Goal: Task Accomplishment & Management: Use online tool/utility

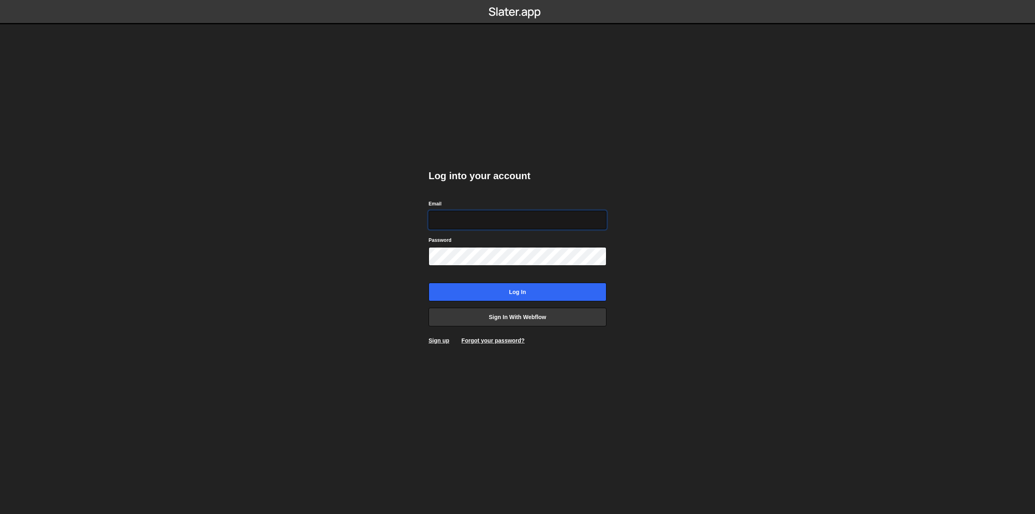
type input "hello@visioned.ch"
click at [530, 293] on input "Log in" at bounding box center [518, 292] width 178 height 19
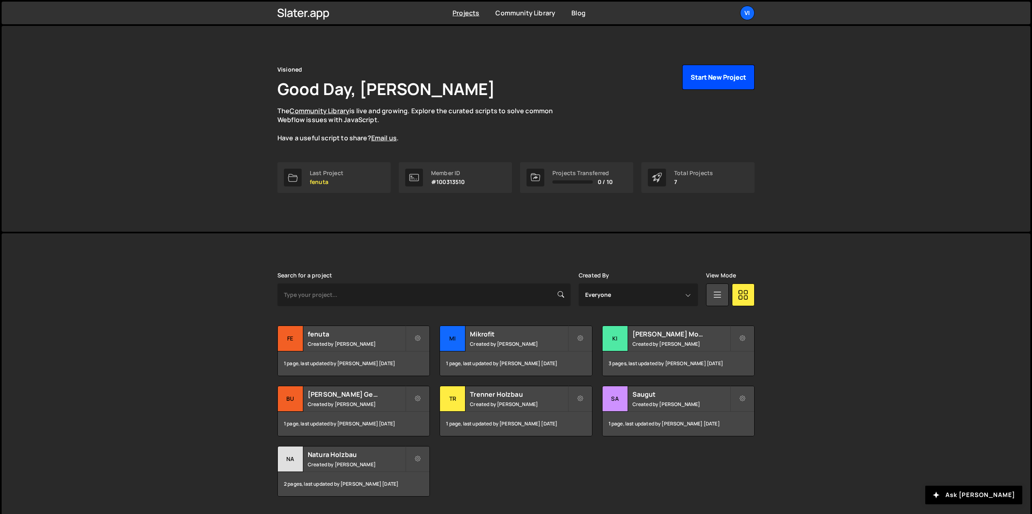
click at [707, 84] on button "Start New Project" at bounding box center [718, 77] width 72 height 25
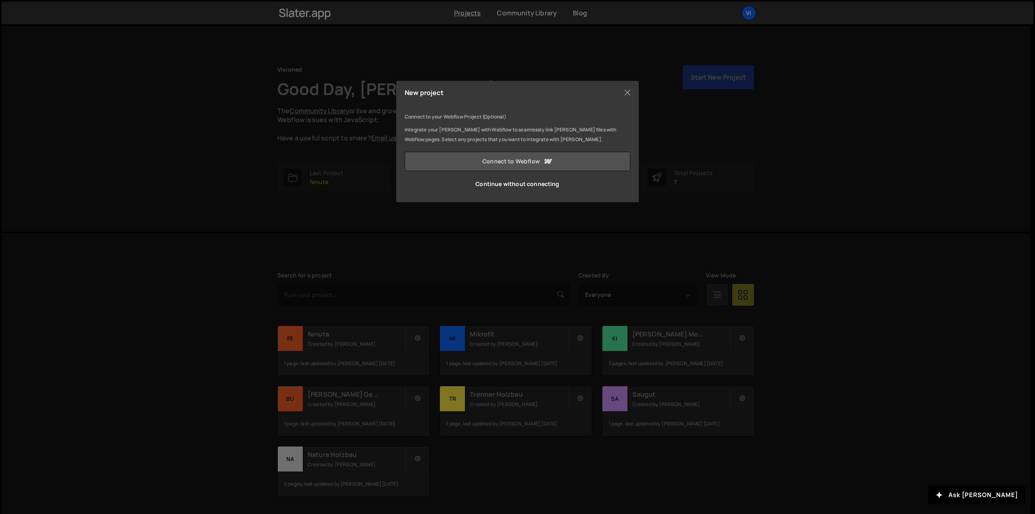
click at [517, 158] on link "Connect to Webflow" at bounding box center [518, 161] width 226 height 19
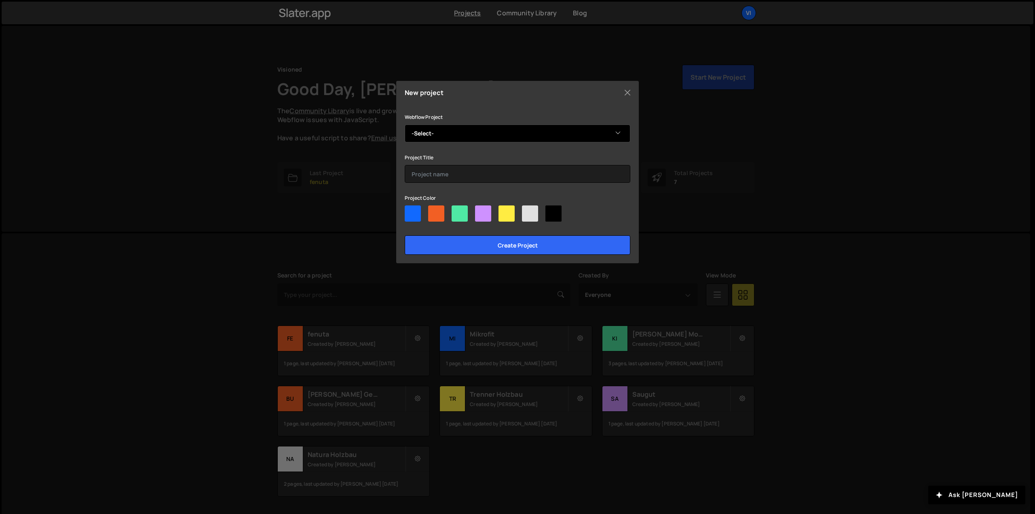
click at [451, 132] on select "-Select- Nobilis Estate" at bounding box center [518, 134] width 226 height 18
select select "6825d052a7790246cdde6d1d"
click at [405, 125] on select "-Select- Nobilis Estate" at bounding box center [518, 134] width 226 height 18
click at [449, 175] on input "text" at bounding box center [518, 174] width 226 height 18
type input "Nobilis Estate"
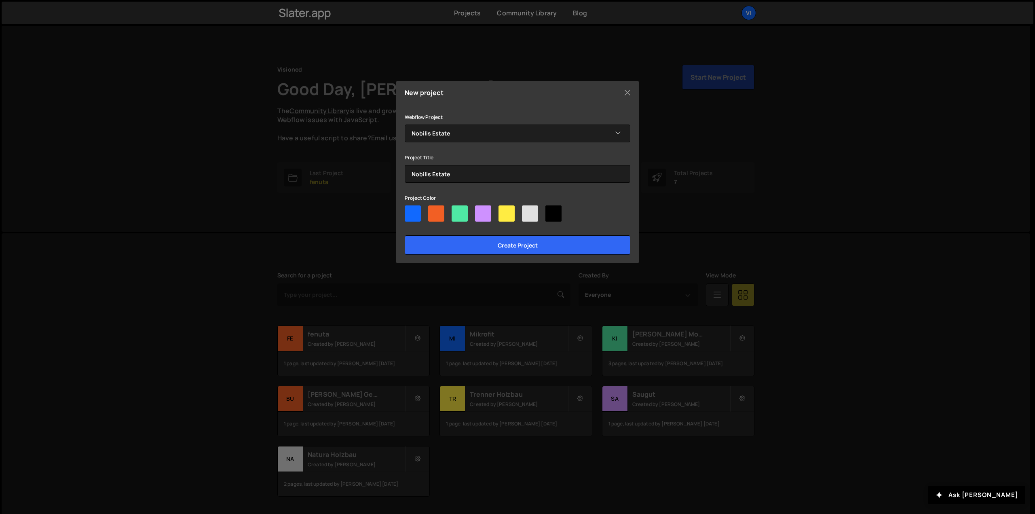
click at [431, 206] on div at bounding box center [436, 213] width 16 height 16
click at [431, 206] on input"] "radio" at bounding box center [430, 207] width 5 height 5
radio input"] "true"
click at [471, 248] on input "Create project" at bounding box center [518, 244] width 226 height 19
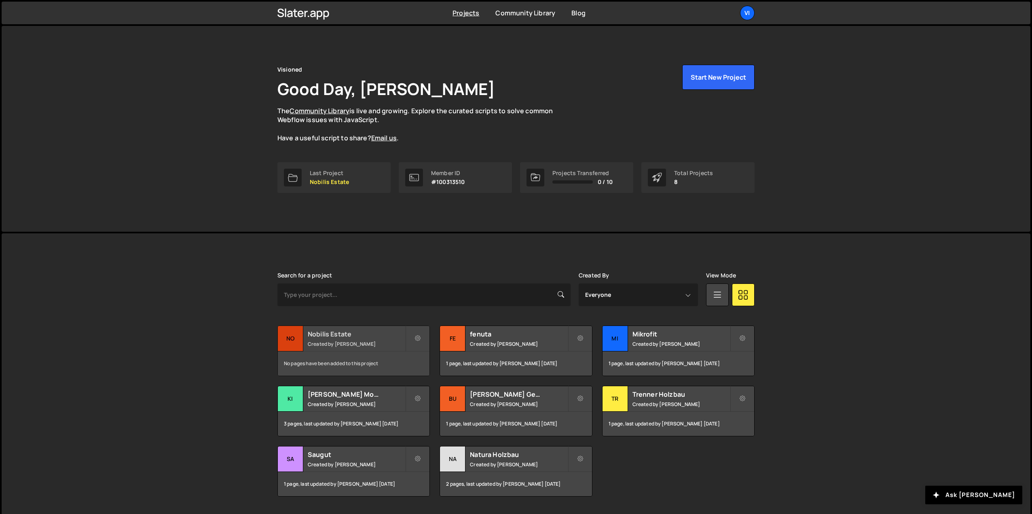
click at [368, 340] on div "Nobilis Estate Created by Aramas Schmitter" at bounding box center [354, 338] width 152 height 25
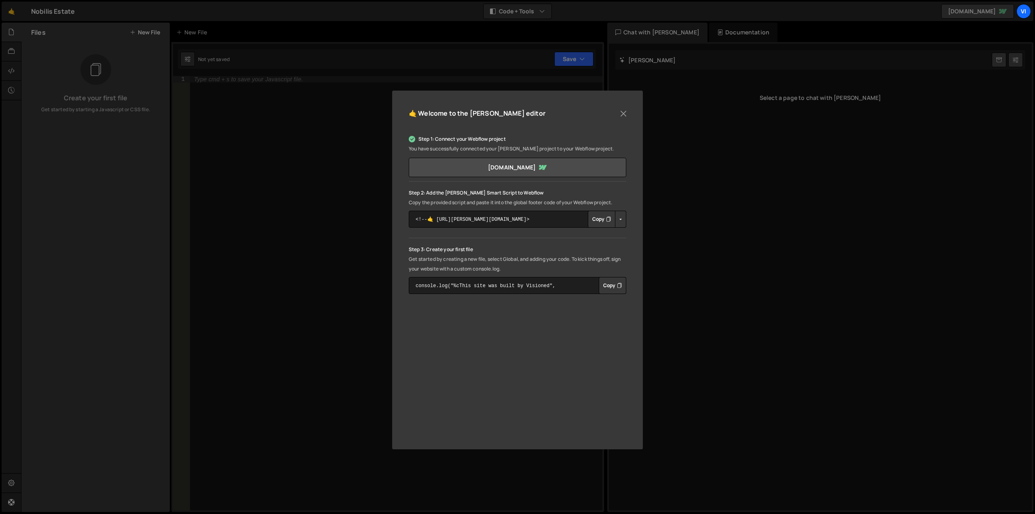
click at [598, 222] on button "Copy" at bounding box center [601, 219] width 27 height 17
click at [622, 111] on button "Close" at bounding box center [623, 114] width 12 height 12
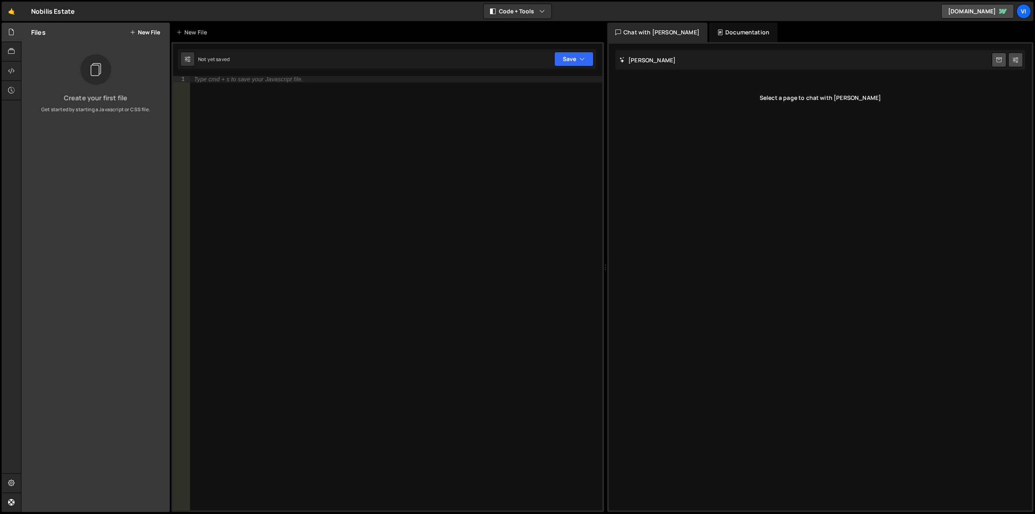
click at [256, 59] on div "Not yet saved Upgrade to Edit Save Save to Staging S Not saved S G" at bounding box center [387, 58] width 418 height 19
click at [258, 108] on div "Type cmd + s to save your Javascript file." at bounding box center [396, 299] width 412 height 447
click at [148, 31] on button "New File" at bounding box center [145, 32] width 30 height 6
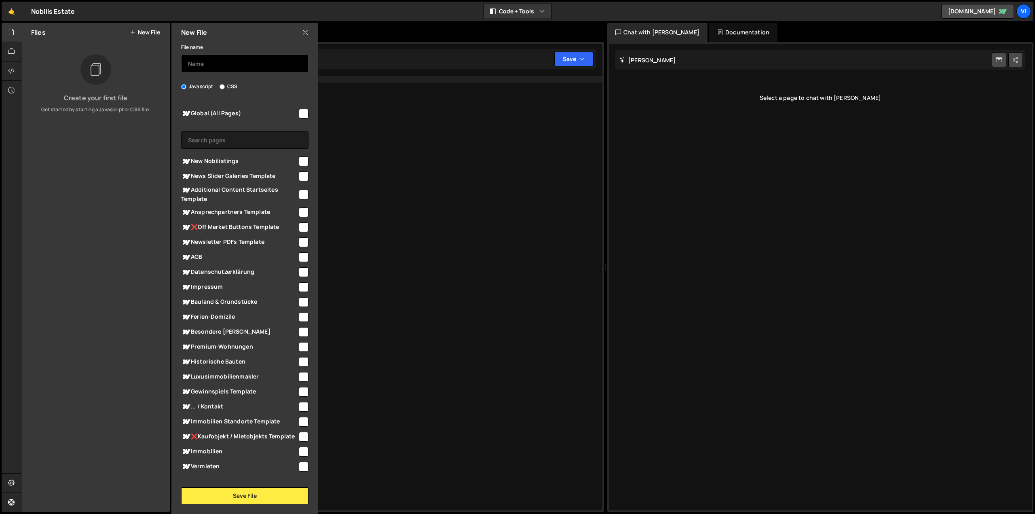
click at [212, 61] on input "text" at bounding box center [244, 64] width 127 height 18
type input "Off-Market Logik"
click at [251, 142] on input "text" at bounding box center [244, 140] width 127 height 18
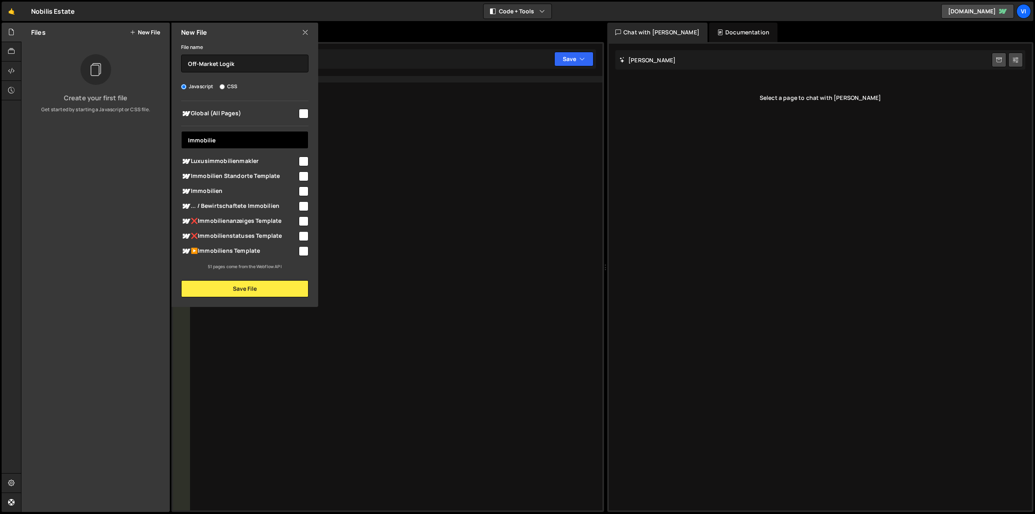
type input "Immobilie"
click at [300, 188] on input "checkbox" at bounding box center [304, 191] width 10 height 10
checkbox input "true"
click at [288, 285] on button "Save File" at bounding box center [244, 288] width 127 height 17
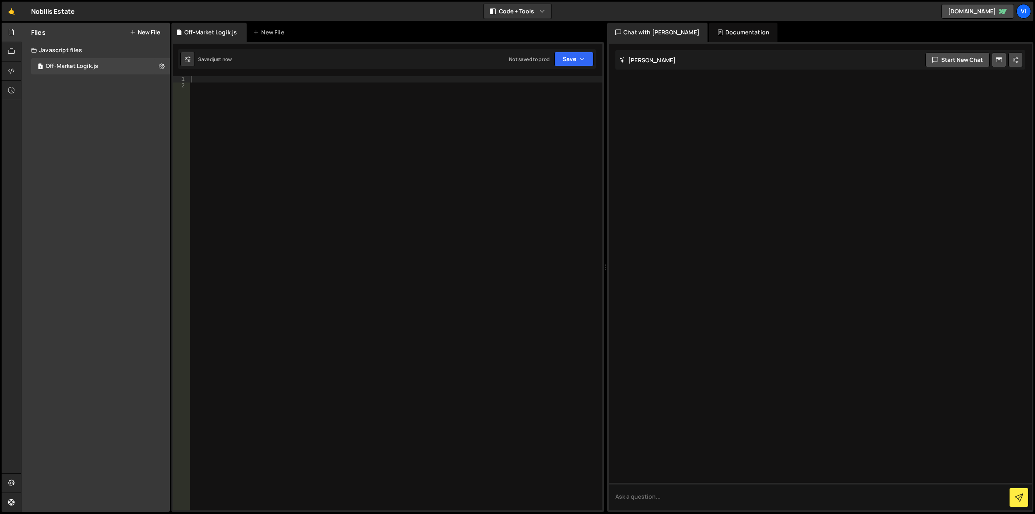
click at [293, 100] on div at bounding box center [396, 299] width 413 height 447
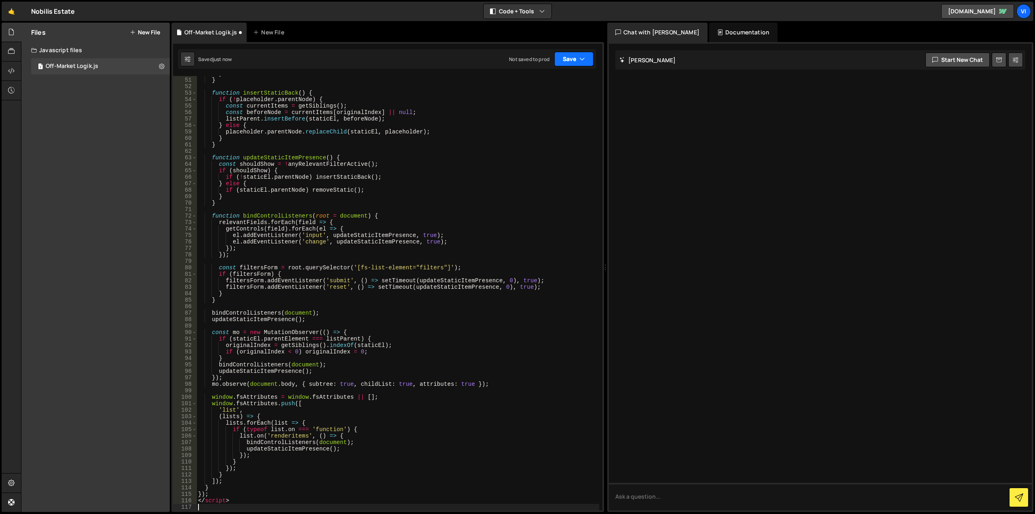
click at [568, 55] on button "Save" at bounding box center [573, 59] width 39 height 15
click at [561, 86] on div "Saved just now" at bounding box center [547, 88] width 84 height 10
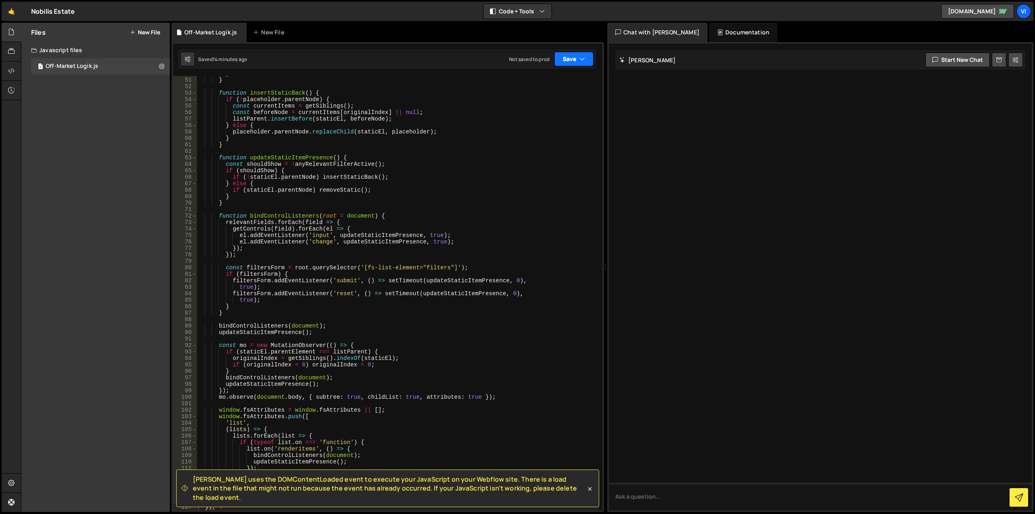
click at [569, 65] on button "Save" at bounding box center [573, 59] width 39 height 15
click at [564, 87] on div "Saved 14 minutes ago" at bounding box center [547, 88] width 84 height 10
click at [143, 30] on button "New File" at bounding box center [145, 32] width 30 height 6
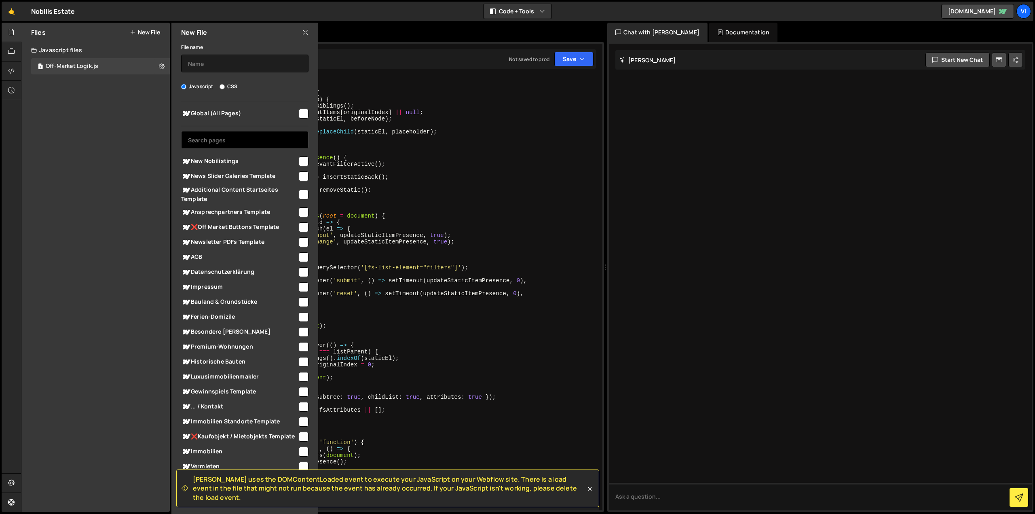
click at [260, 140] on input "text" at bounding box center [244, 140] width 127 height 18
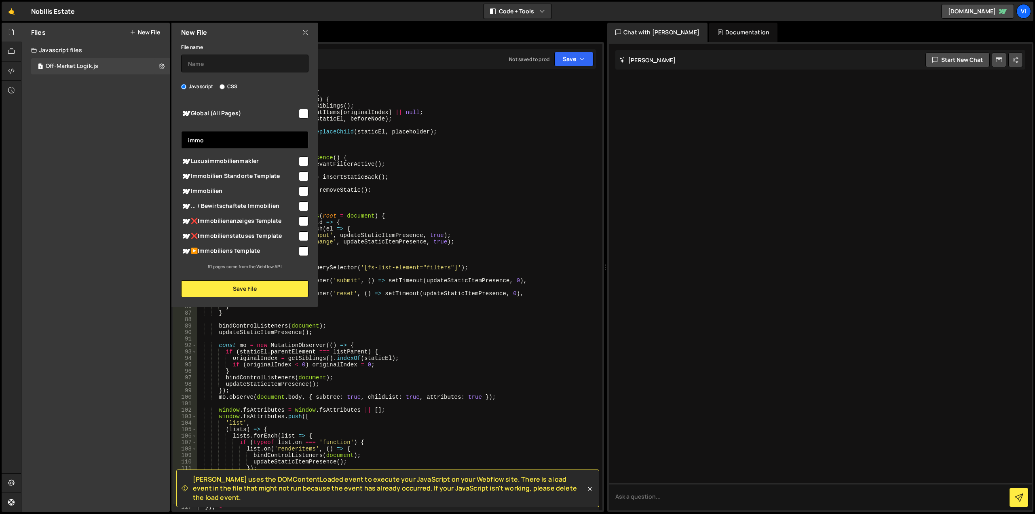
type input "immo"
click at [303, 190] on input "checkbox" at bounding box center [304, 191] width 10 height 10
checkbox input "true"
click at [221, 67] on input "text" at bounding box center [244, 64] width 127 height 18
type input "Sichtbarkeit Second Immobilien"
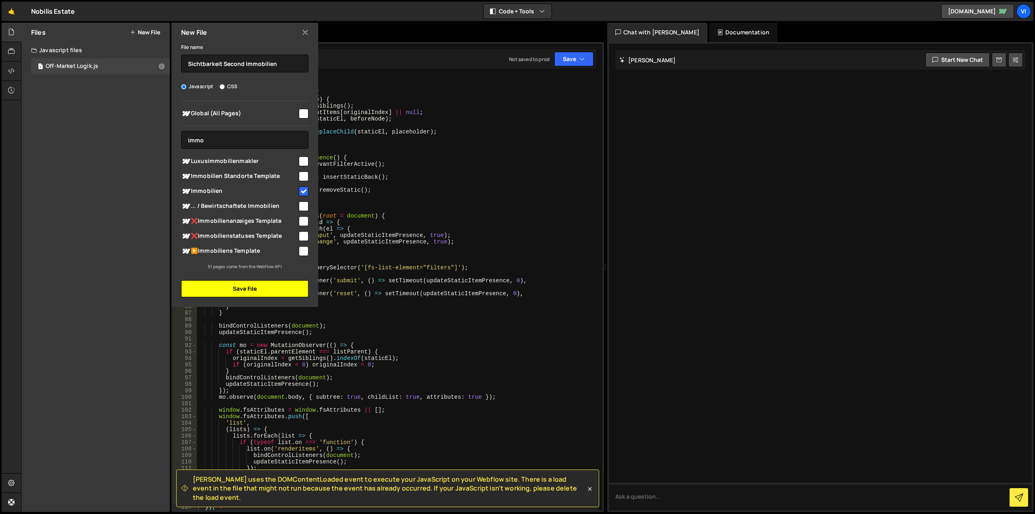
click at [265, 286] on button "Save File" at bounding box center [244, 288] width 127 height 17
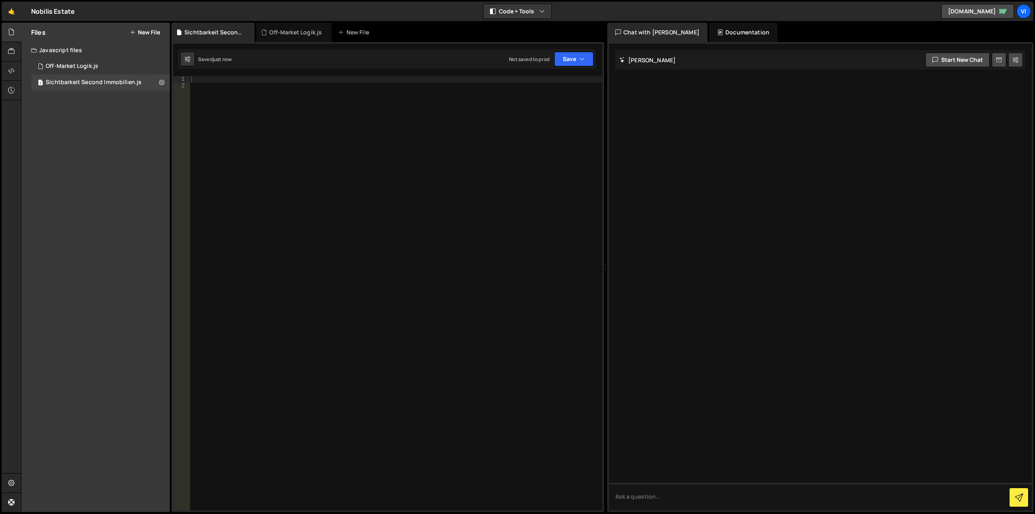
click at [287, 127] on div at bounding box center [396, 299] width 413 height 447
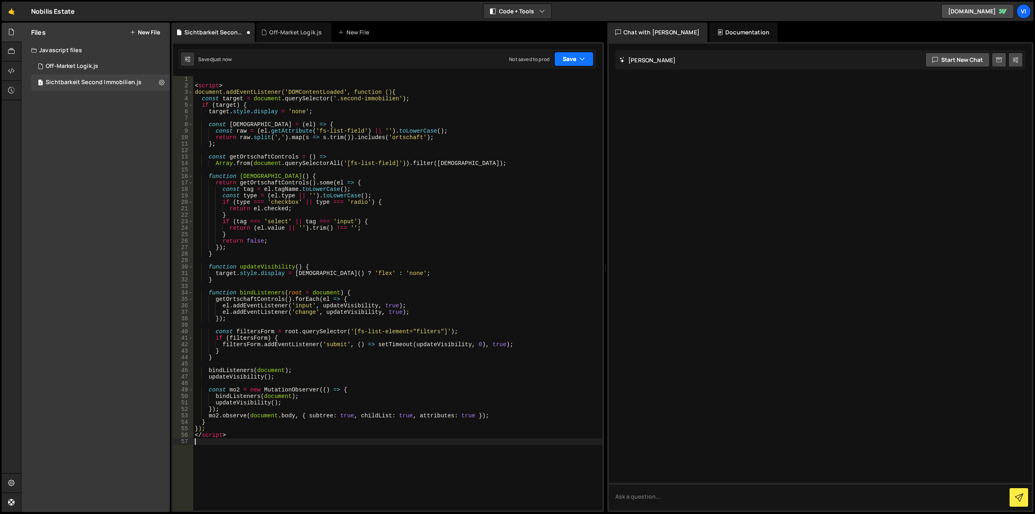
click at [578, 63] on button "Save" at bounding box center [573, 59] width 39 height 15
click at [567, 80] on div "Save to Staging S" at bounding box center [547, 79] width 84 height 8
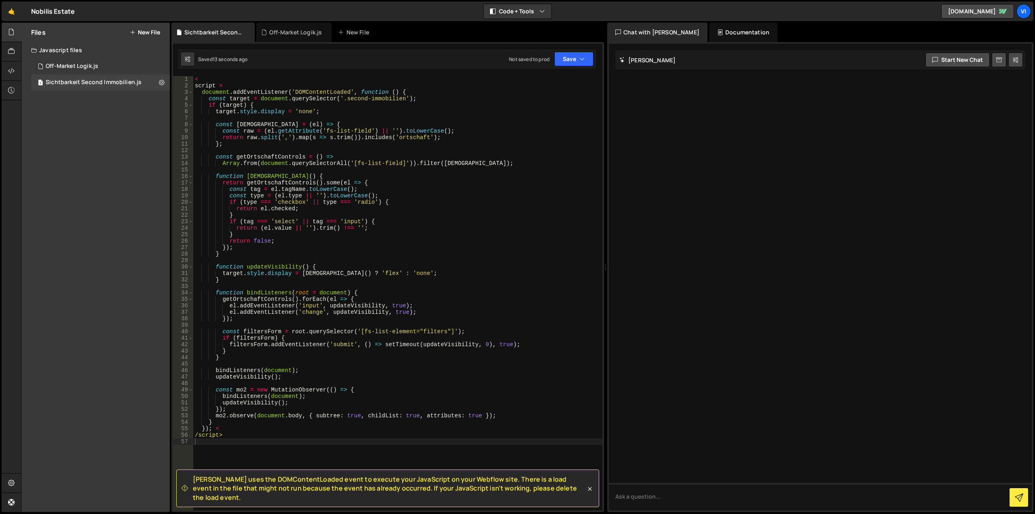
click at [146, 29] on button "New File" at bounding box center [145, 32] width 30 height 6
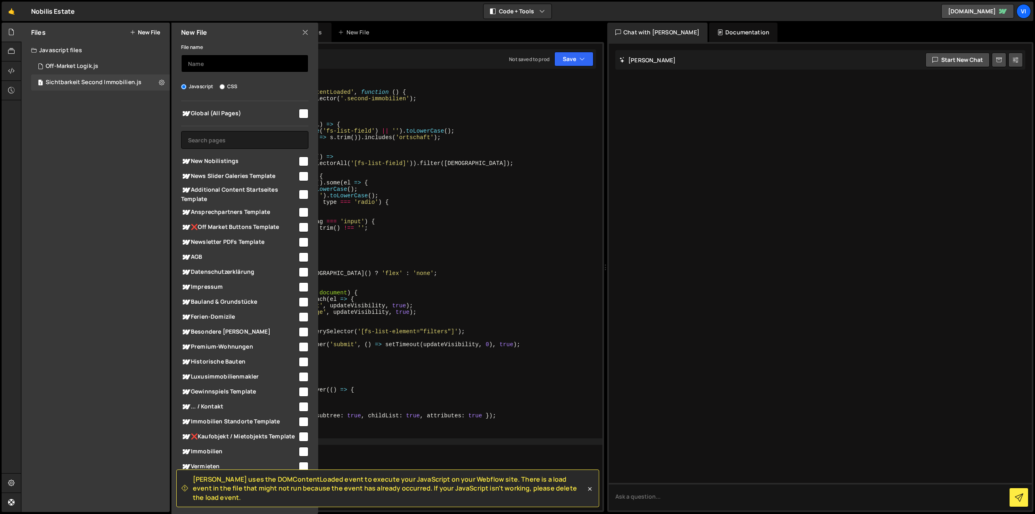
click at [227, 66] on input "text" at bounding box center [244, 64] width 127 height 18
type input "Insert Testimonials"
click at [219, 135] on input "text" at bounding box center [244, 140] width 127 height 18
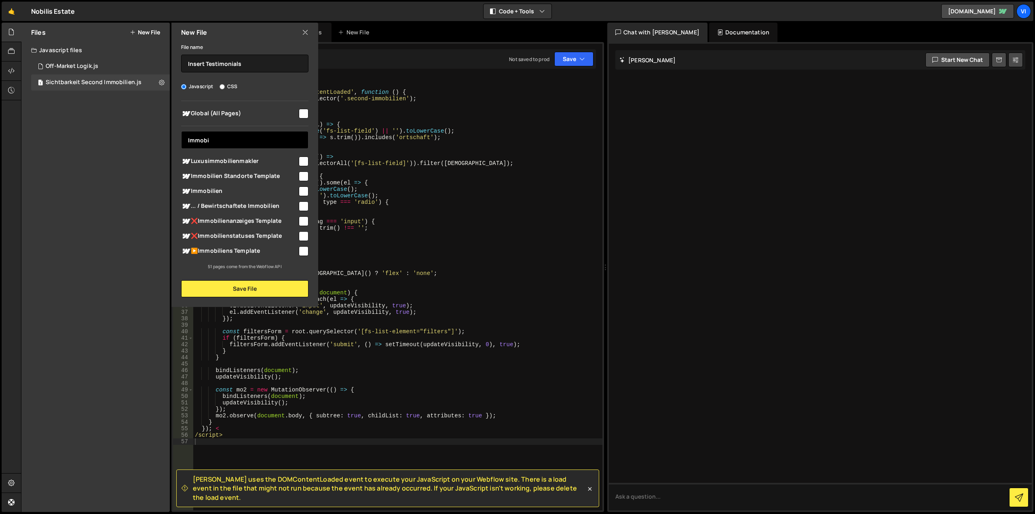
type input "Immobi"
click at [303, 191] on input "checkbox" at bounding box center [304, 191] width 10 height 10
checkbox input "true"
click at [285, 289] on button "Save File" at bounding box center [244, 288] width 127 height 17
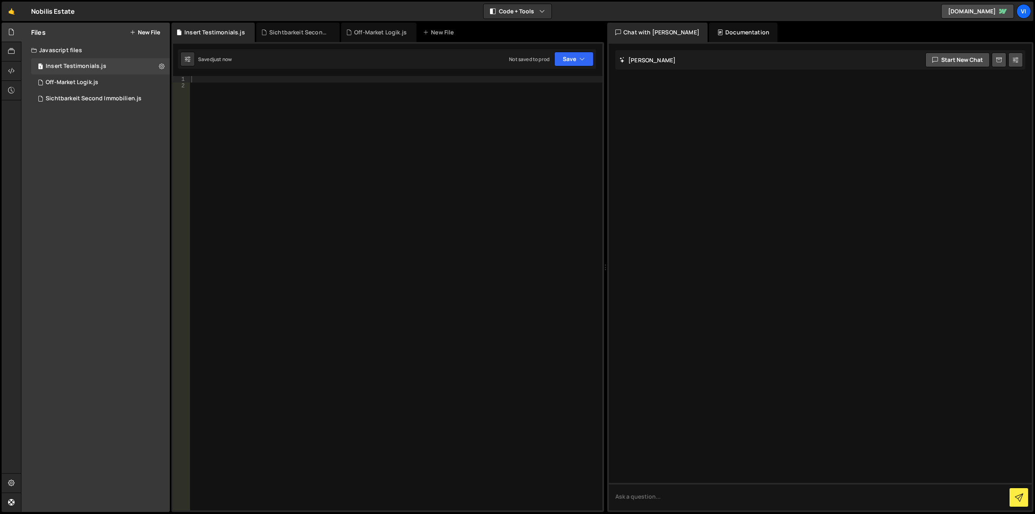
click at [258, 131] on div at bounding box center [396, 299] width 413 height 447
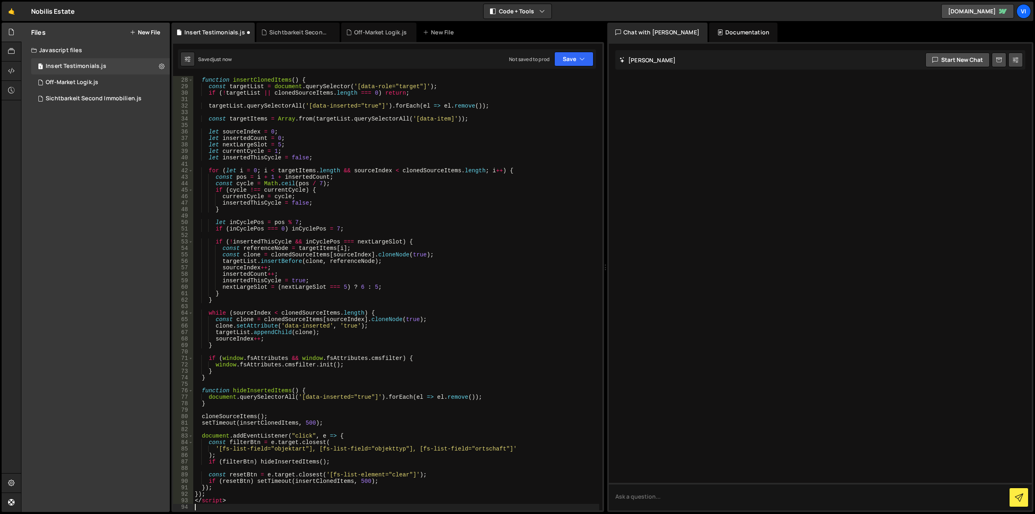
scroll to position [174, 0]
click at [569, 61] on button "Save" at bounding box center [573, 59] width 39 height 15
click at [569, 80] on div "Save to Staging S" at bounding box center [547, 79] width 84 height 8
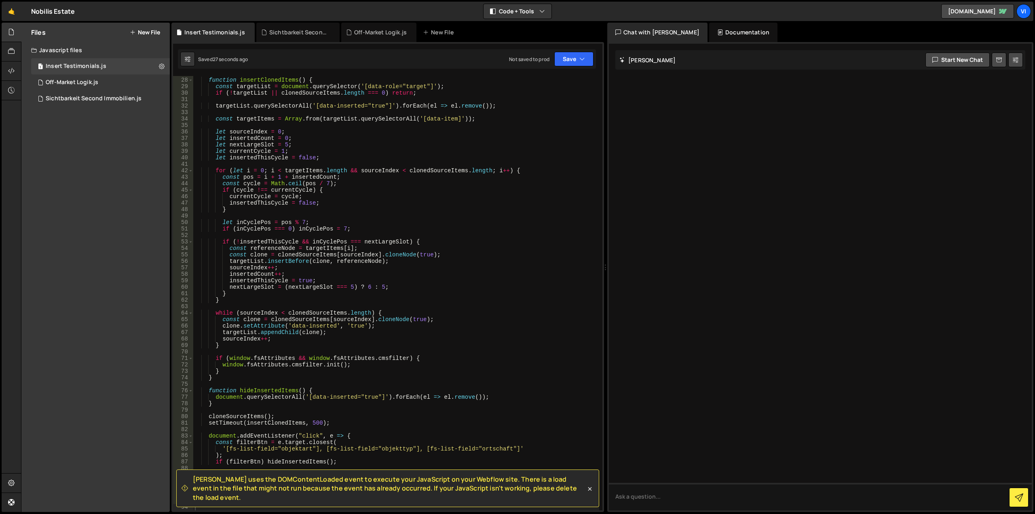
click at [151, 33] on button "New File" at bounding box center [145, 32] width 30 height 6
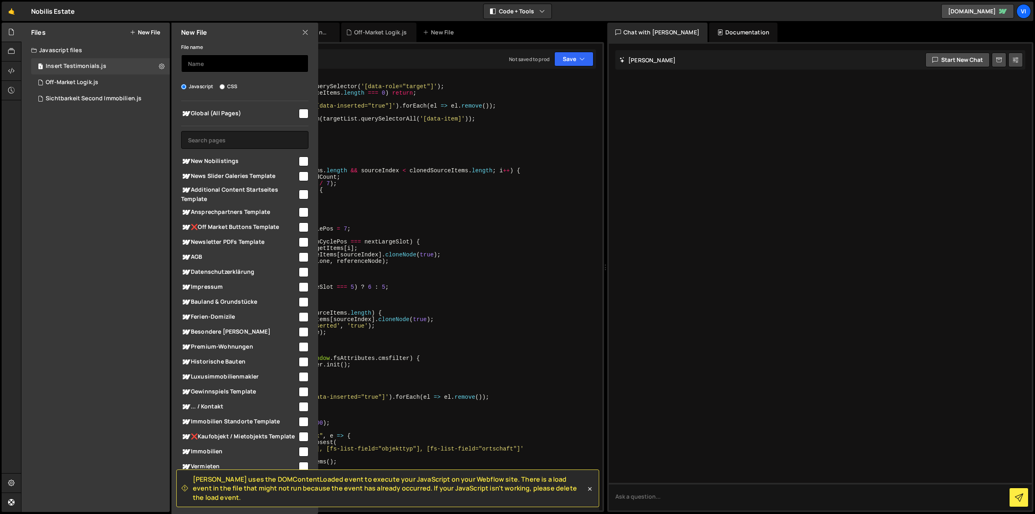
click at [197, 61] on input "text" at bounding box center [244, 64] width 127 height 18
type input "Links deaktivieren bei verkauft und reserviert"
click at [262, 133] on input "text" at bounding box center [244, 140] width 127 height 18
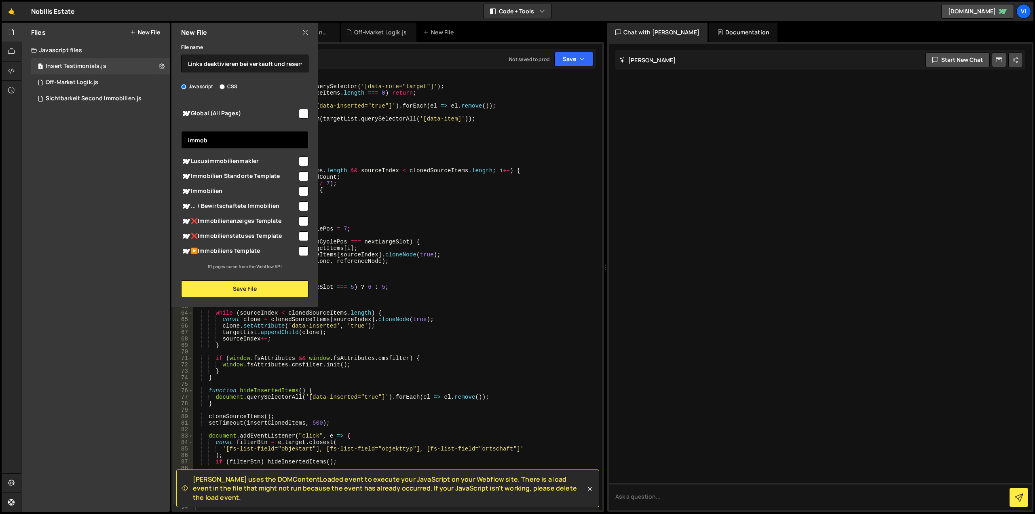
type input "immob"
click at [302, 189] on input "checkbox" at bounding box center [304, 191] width 10 height 10
checkbox input "true"
click at [263, 287] on button "Save File" at bounding box center [244, 288] width 127 height 17
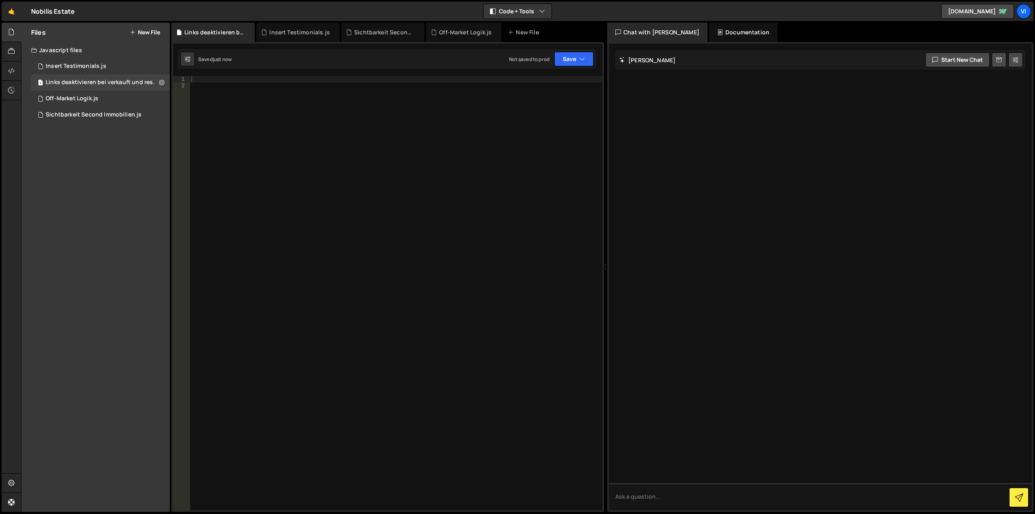
click at [272, 132] on div at bounding box center [396, 299] width 413 height 447
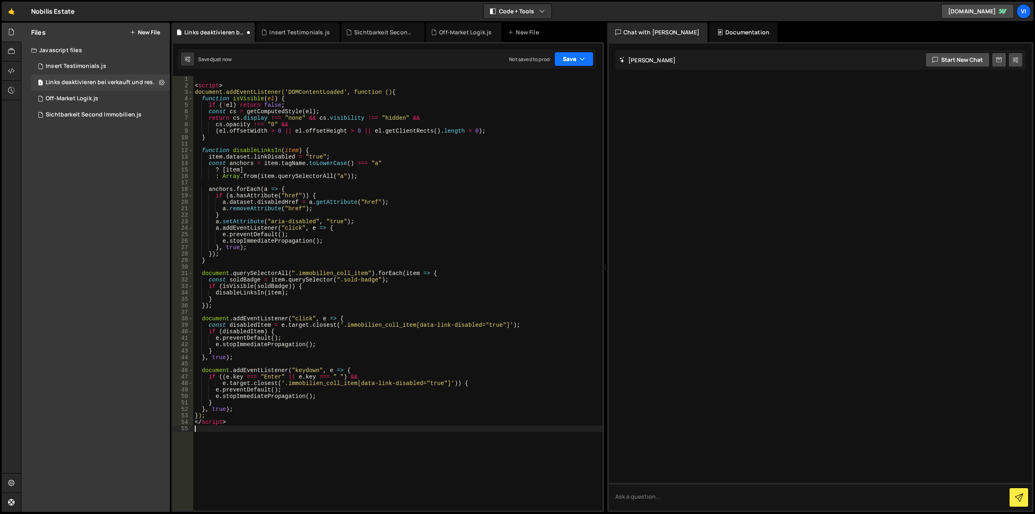
click at [576, 57] on button "Save" at bounding box center [573, 59] width 39 height 15
click at [562, 79] on div "Save to Staging S" at bounding box center [547, 79] width 84 height 8
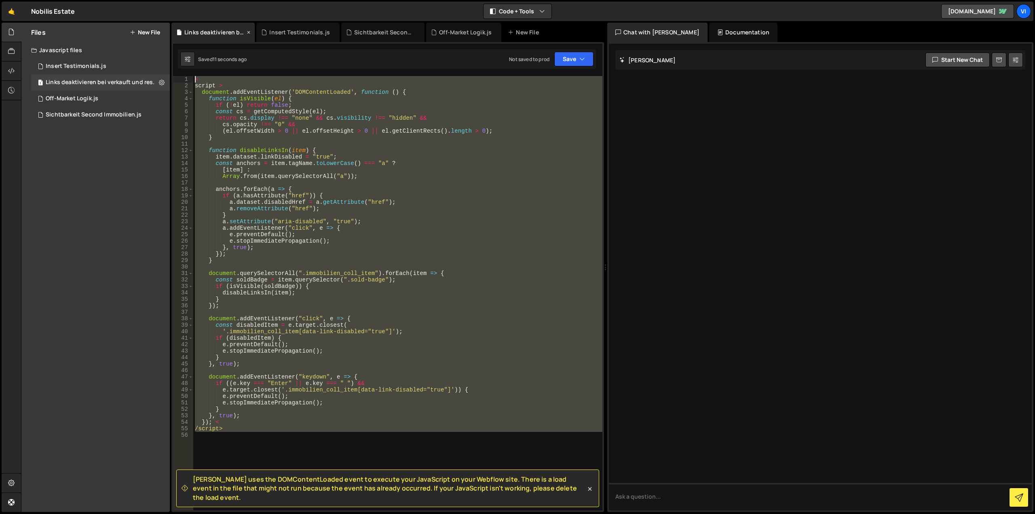
drag, startPoint x: 355, startPoint y: 440, endPoint x: 197, endPoint y: 37, distance: 433.1
click at [197, 37] on div "Debug Explain Copy Links deaktivieren bei verkauft und reserviert.js Insert Tes…" at bounding box center [387, 268] width 433 height 490
type textarea "< script >"
click at [237, 443] on div "< script > document . addEventListener ( 'DOMContentLoaded' , function ( ) { fu…" at bounding box center [397, 293] width 409 height 434
drag, startPoint x: 281, startPoint y: 450, endPoint x: 181, endPoint y: 69, distance: 394.1
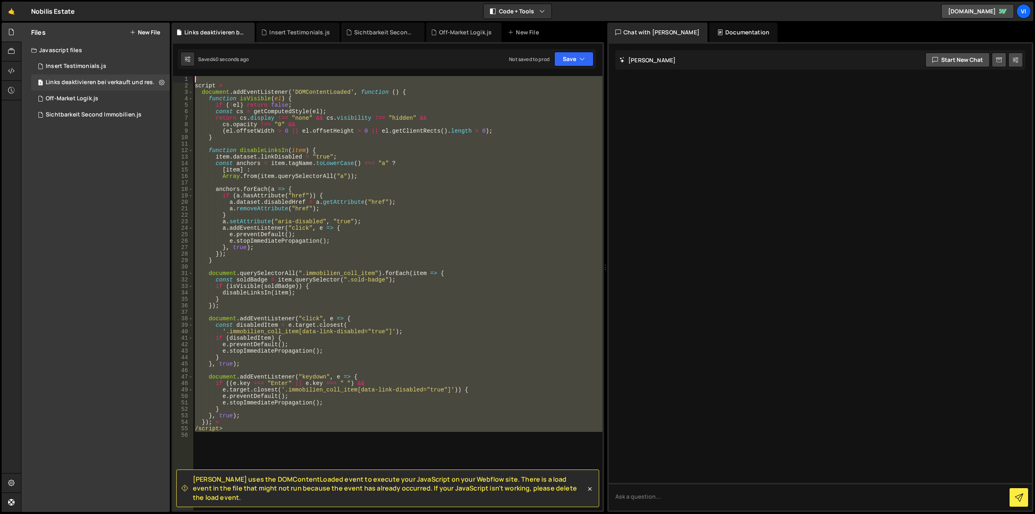
click at [181, 69] on div "[PERSON_NAME] uses the DOMContentLoaded event to execute your JavaScript on you…" at bounding box center [387, 277] width 433 height 470
type textarea "< script >"
paste textarea
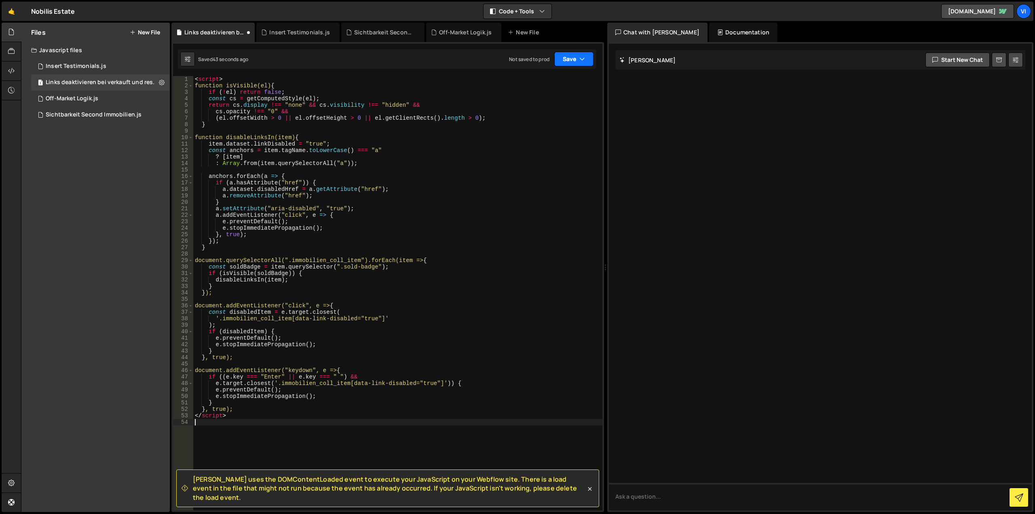
click at [574, 63] on button "Save" at bounding box center [573, 59] width 39 height 15
click at [568, 76] on div "Save to Staging S" at bounding box center [547, 79] width 84 height 8
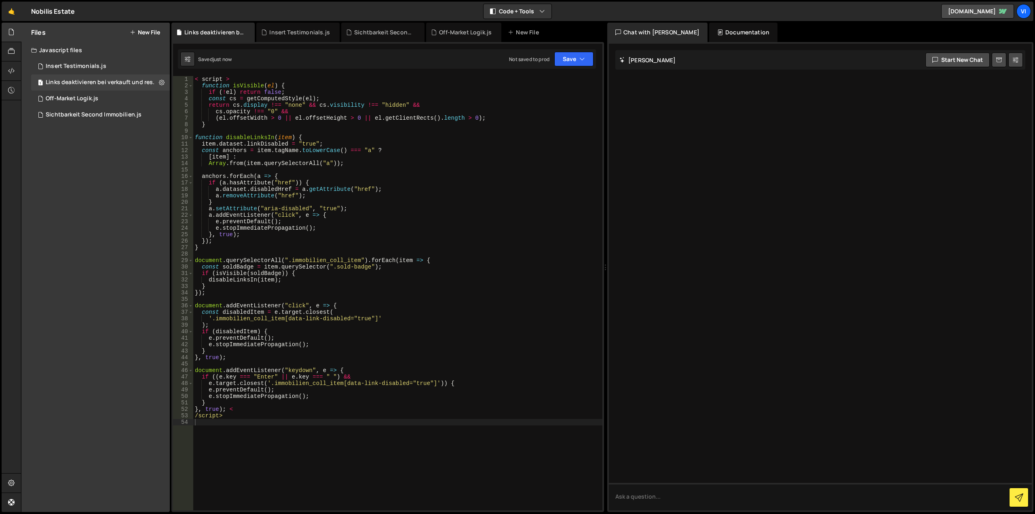
click at [99, 184] on div "Files New File Create your first file Get started by starting a Javascript or C…" at bounding box center [95, 267] width 148 height 489
click at [78, 98] on div "Off-Market Logik.js" at bounding box center [72, 98] width 53 height 7
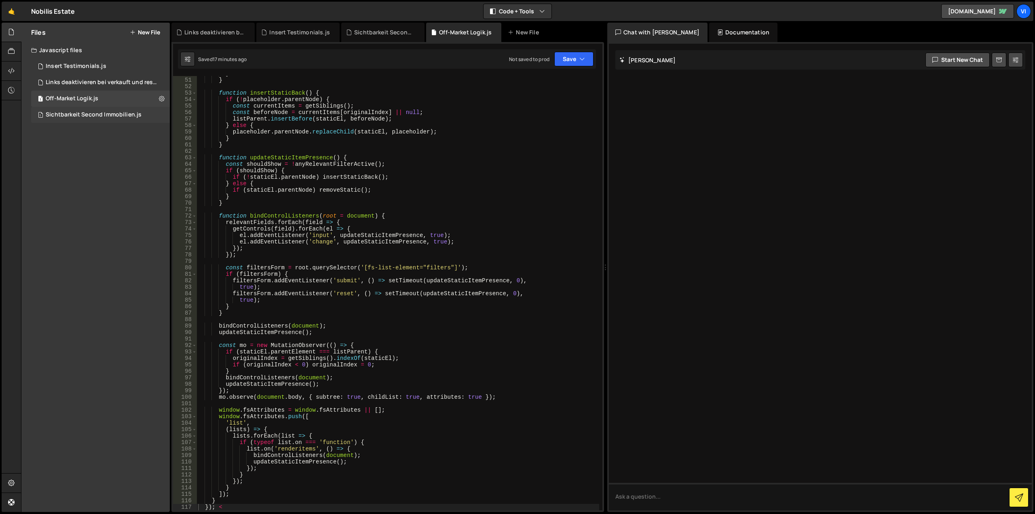
click at [84, 118] on div "1 Sichtbarkeit Second Immobilien.js 0" at bounding box center [100, 115] width 139 height 16
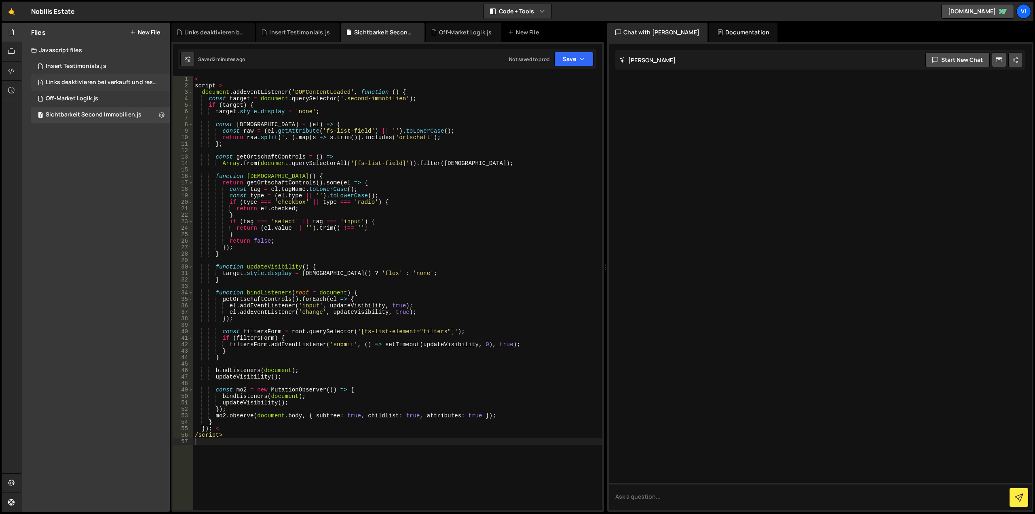
click at [84, 74] on div "1 Links deaktivieren bei verkauft und reserviert.js 0" at bounding box center [102, 82] width 142 height 16
